Goal: Transaction & Acquisition: Book appointment/travel/reservation

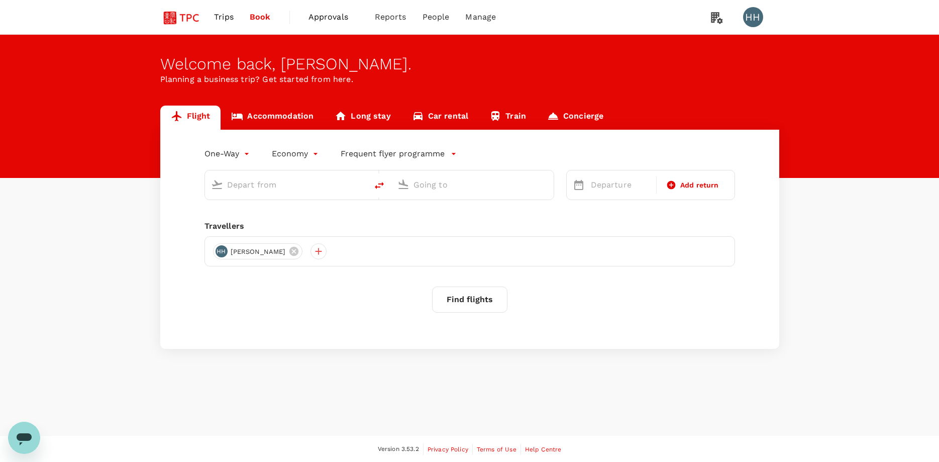
type input "roundtrip"
type input "Singapore Changi (SIN)"
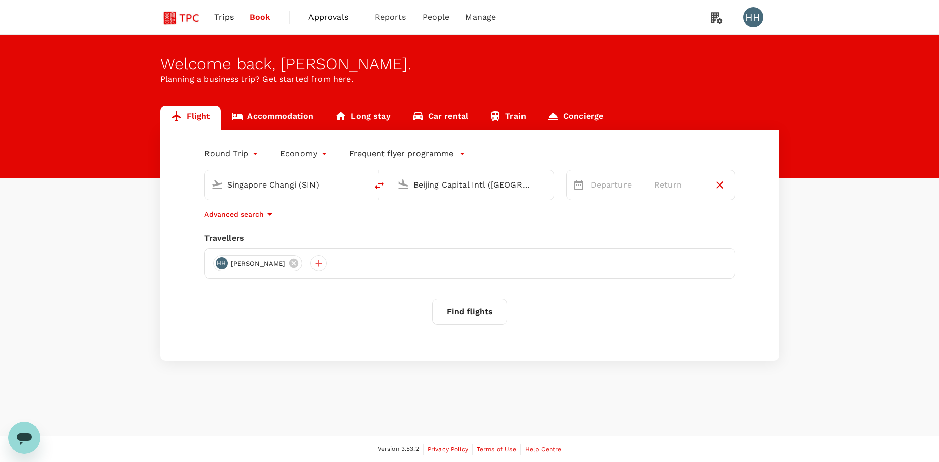
click at [464, 183] on input "Beijing Capital Intl ([GEOGRAPHIC_DATA])" at bounding box center [472, 185] width 119 height 16
type input "b"
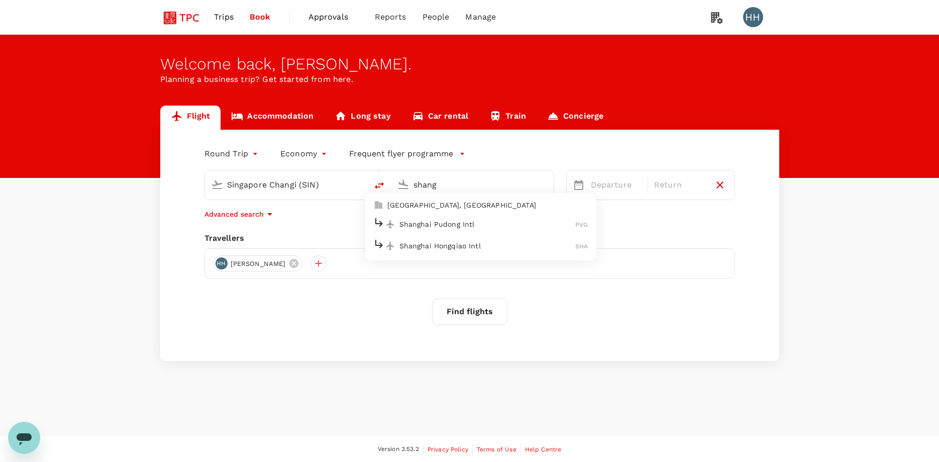
click at [467, 232] on li "Shanghai Pudong Intl PVG" at bounding box center [480, 224] width 231 height 22
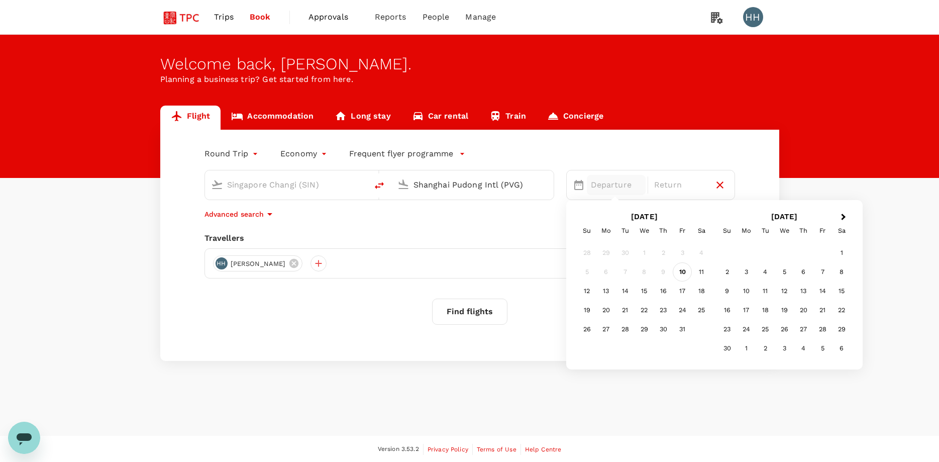
type input "Shanghai Pudong Intl (PVG)"
click at [682, 271] on div "10" at bounding box center [682, 271] width 19 height 19
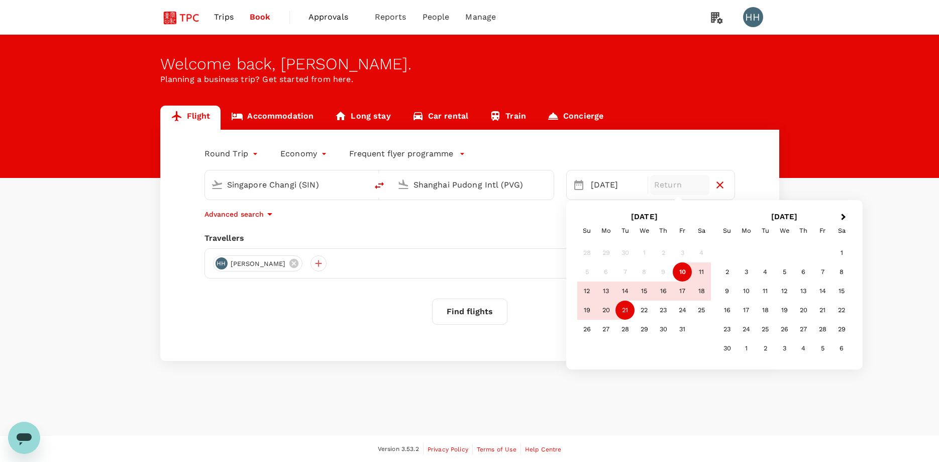
click at [618, 314] on div "21" at bounding box center [624, 309] width 19 height 19
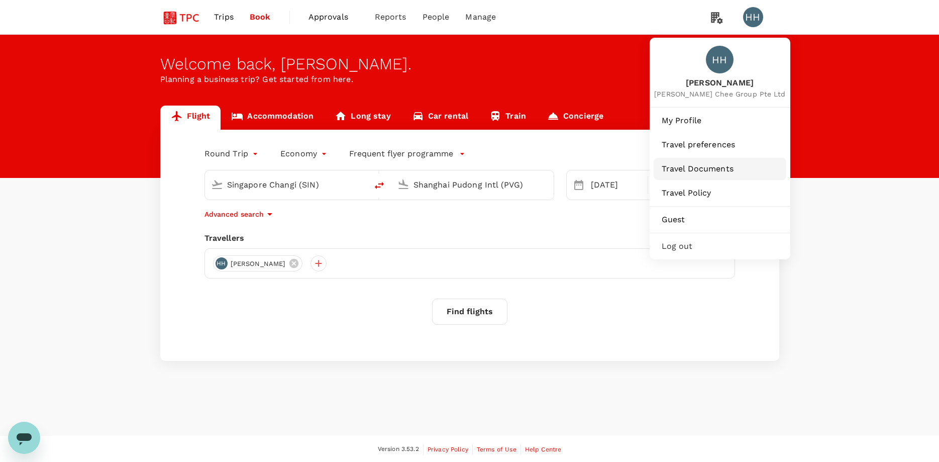
click at [712, 165] on span "Travel Documents" at bounding box center [720, 169] width 117 height 12
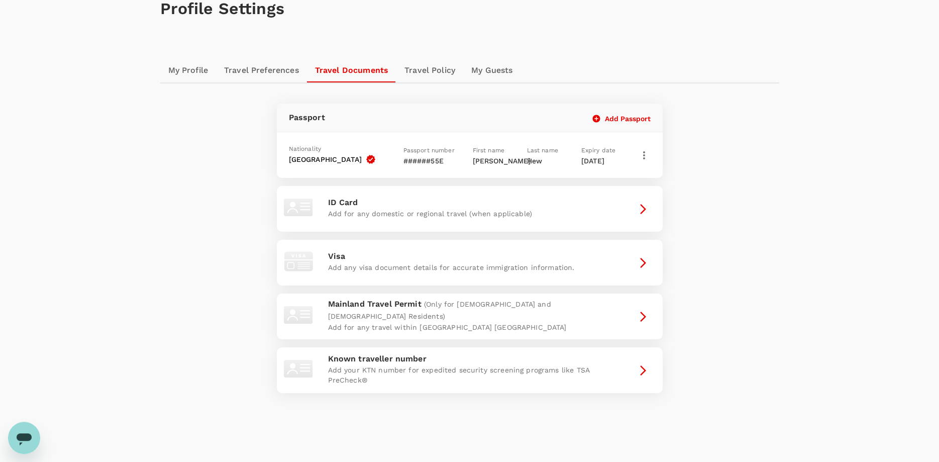
scroll to position [40, 0]
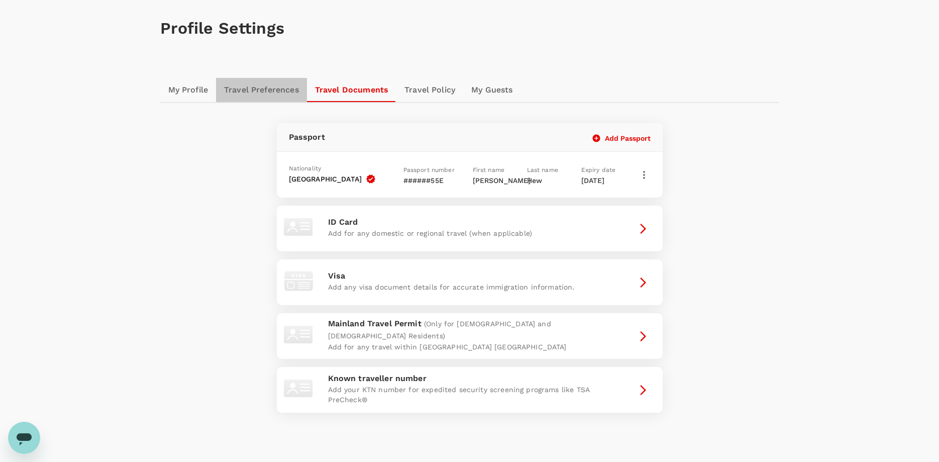
click at [280, 88] on link "Travel Preferences" at bounding box center [261, 90] width 91 height 24
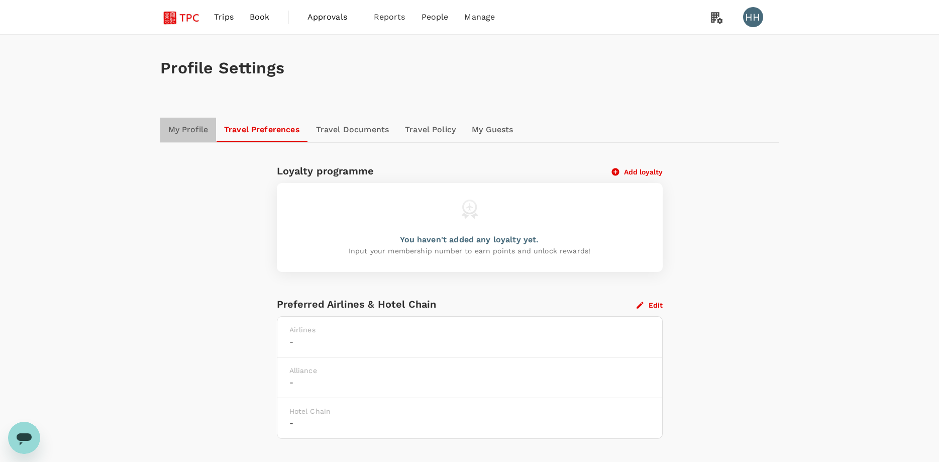
click at [199, 130] on link "My Profile" at bounding box center [188, 130] width 56 height 24
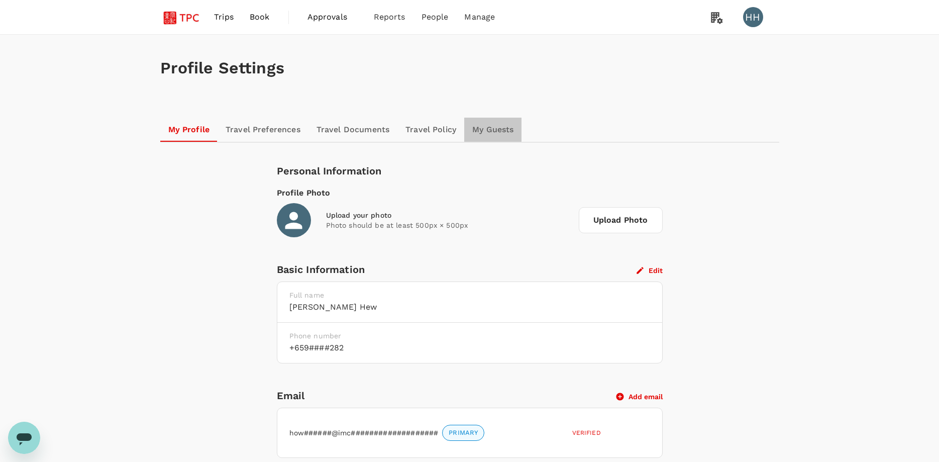
click at [497, 134] on link "My Guests" at bounding box center [492, 130] width 57 height 24
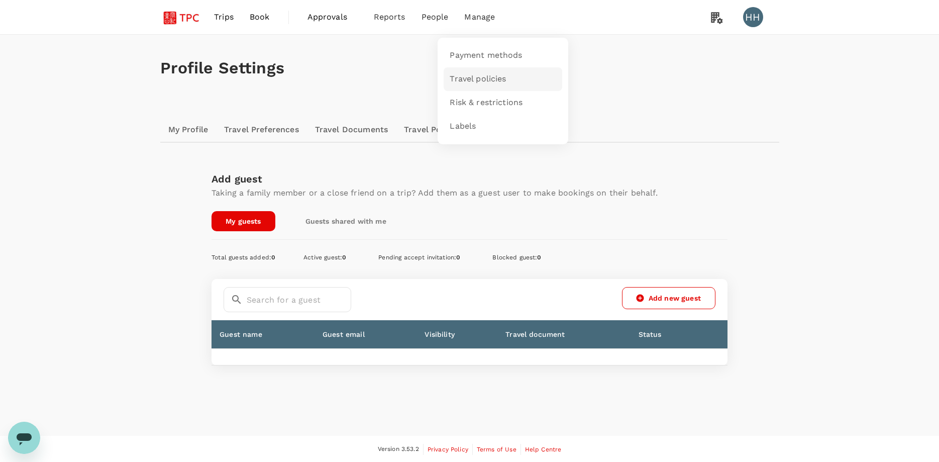
click at [474, 75] on span "Travel policies" at bounding box center [478, 79] width 56 height 12
